Goal: Task Accomplishment & Management: Complete application form

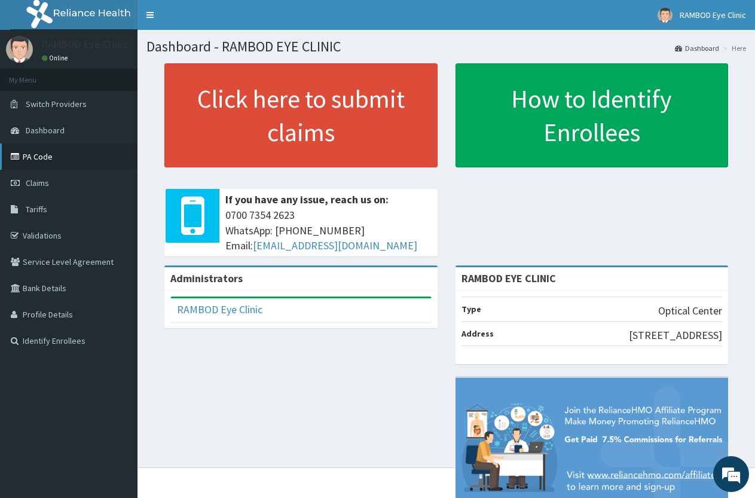
click at [99, 156] on link "PA Code" at bounding box center [69, 156] width 138 height 26
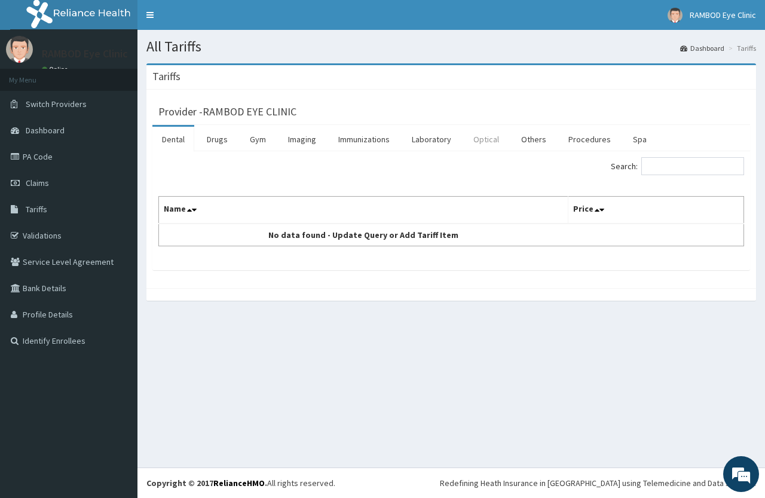
click at [482, 142] on link "Optical" at bounding box center [486, 139] width 45 height 25
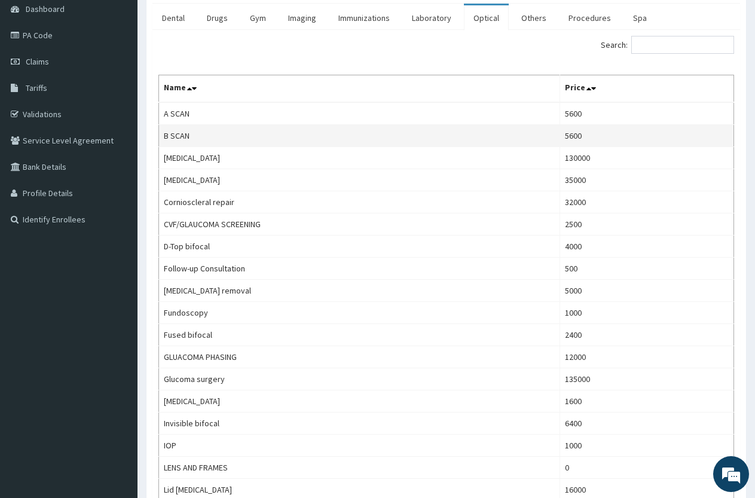
scroll to position [112, 0]
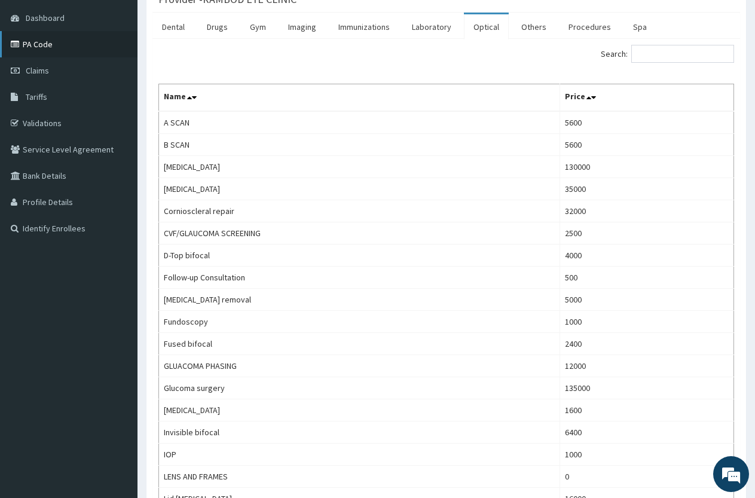
click at [62, 53] on link "PA Code" at bounding box center [69, 44] width 138 height 26
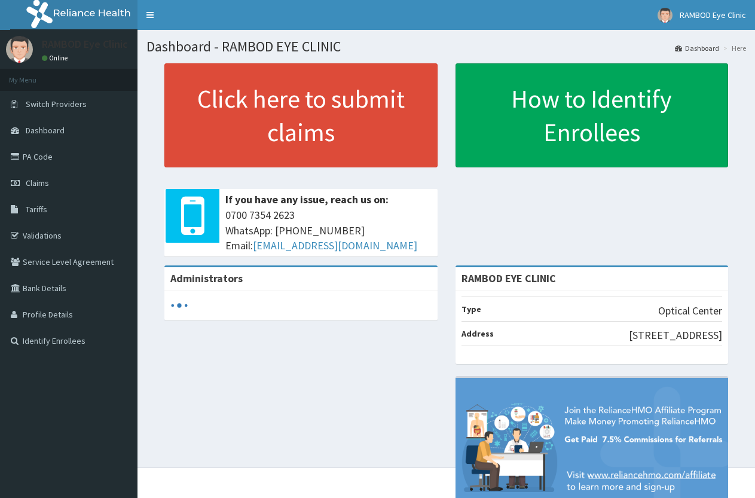
click at [90, 160] on link "PA Code" at bounding box center [69, 156] width 138 height 26
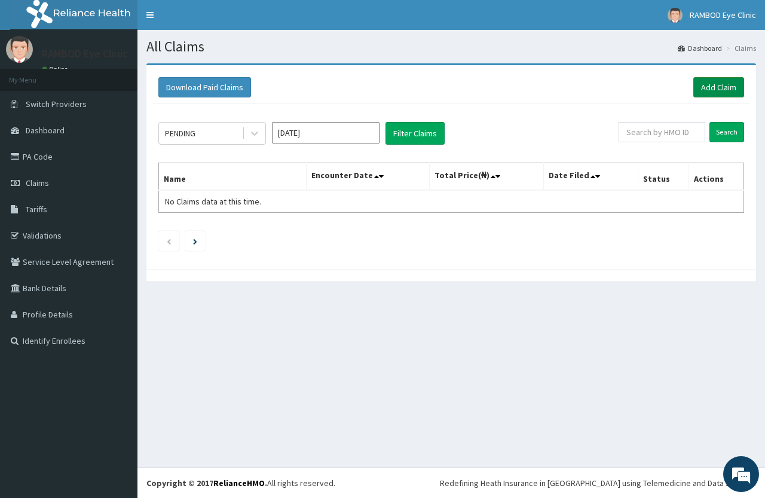
click at [697, 88] on link "Add Claim" at bounding box center [719, 87] width 51 height 20
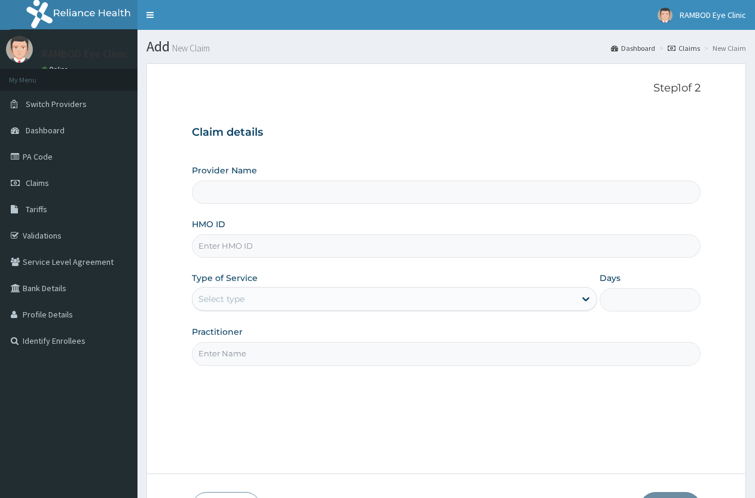
click at [359, 198] on input "Provider Name" at bounding box center [446, 192] width 509 height 23
type input "RAMBOD EYE CLINIC"
click at [301, 256] on input "HMO ID" at bounding box center [446, 245] width 509 height 23
type input "cag/10005/a"
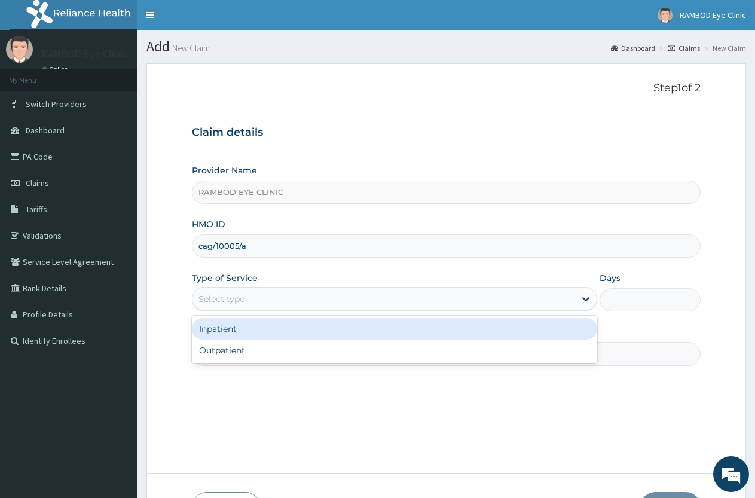
click at [380, 302] on div "Select type" at bounding box center [384, 298] width 382 height 19
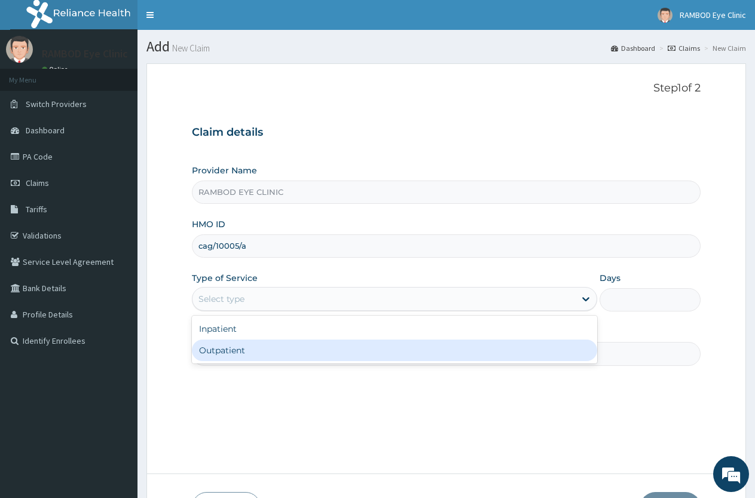
click at [366, 341] on div "Outpatient" at bounding box center [394, 351] width 405 height 22
type input "1"
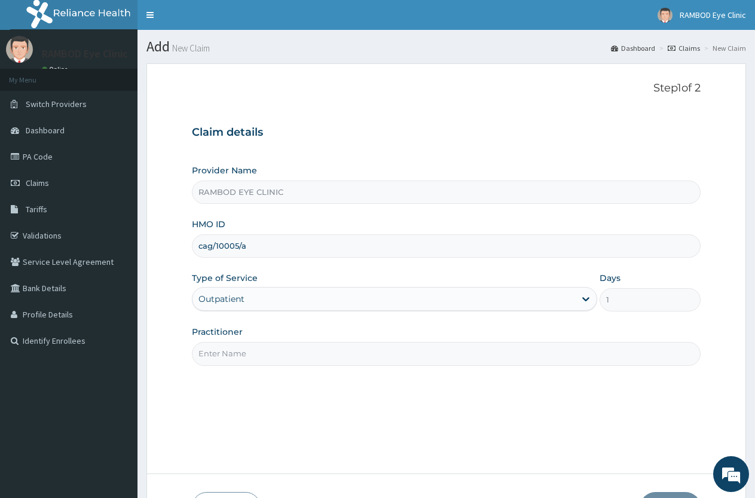
click at [399, 352] on input "Practitioner" at bounding box center [446, 353] width 509 height 23
type input "DR SUSAN IJEOMA DAVID"
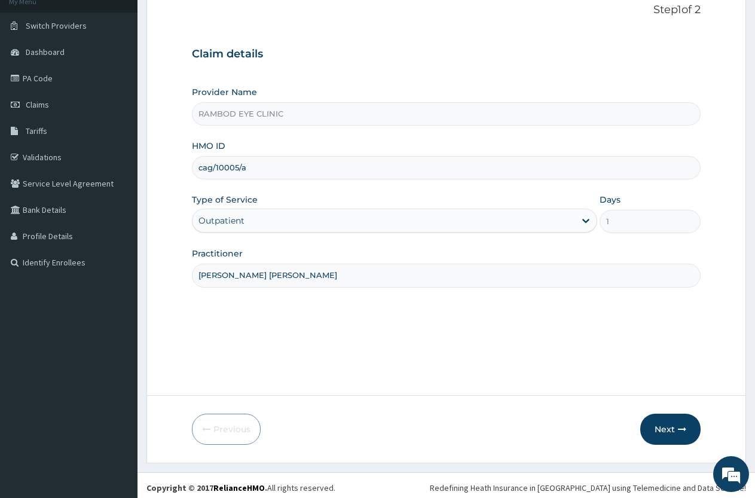
scroll to position [83, 0]
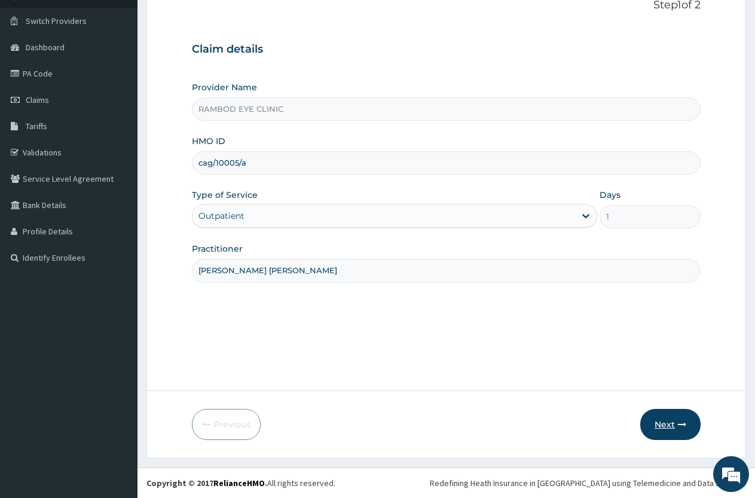
click at [664, 425] on button "Next" at bounding box center [670, 424] width 60 height 31
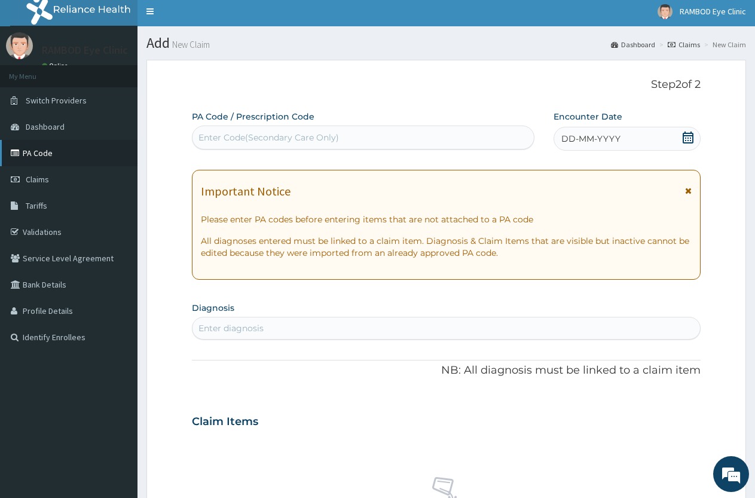
scroll to position [0, 0]
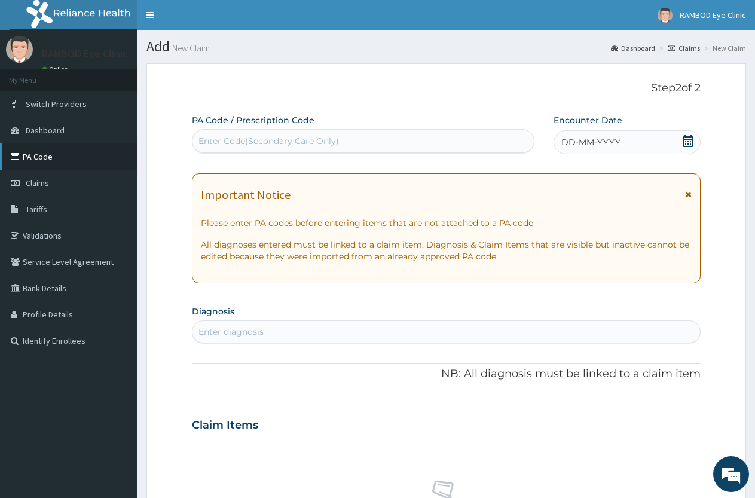
click at [63, 152] on link "PA Code" at bounding box center [69, 156] width 138 height 26
